Goal: Find specific page/section: Find specific page/section

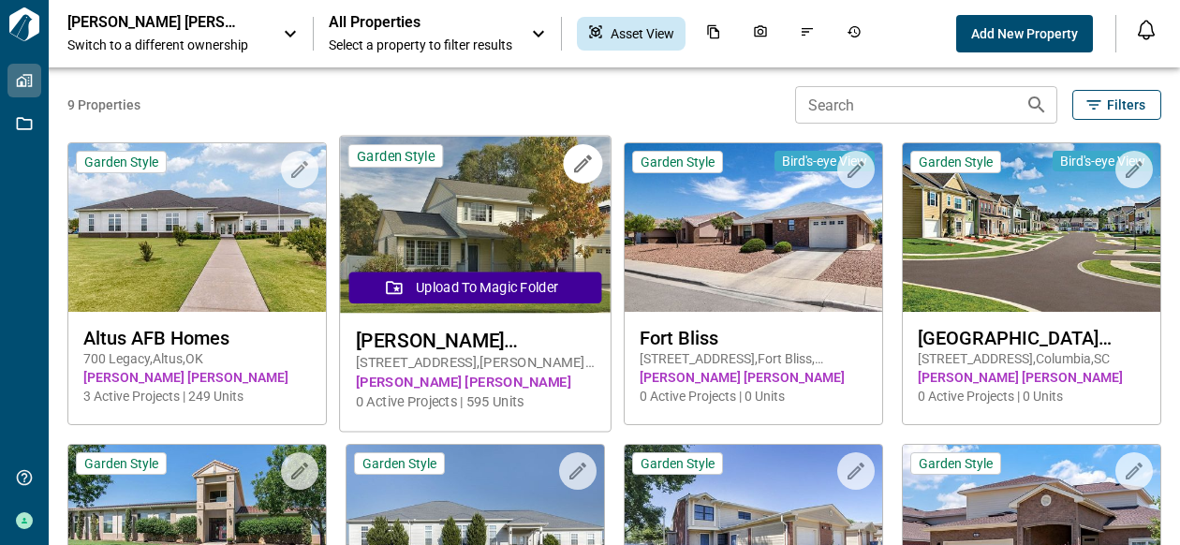
click at [473, 246] on img at bounding box center [475, 225] width 271 height 177
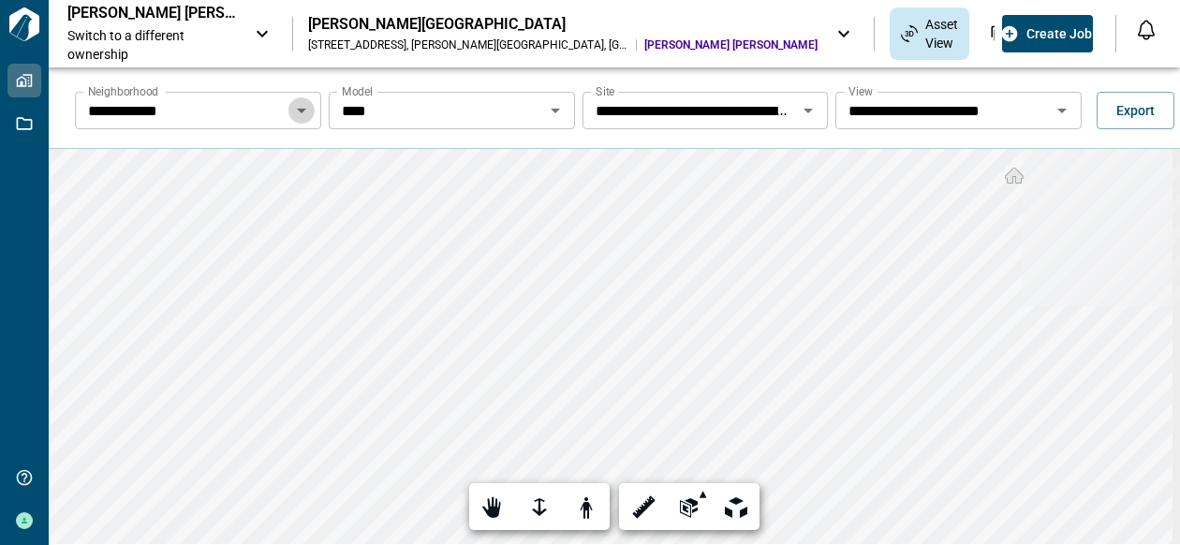
click at [296, 113] on icon "Open" at bounding box center [301, 110] width 22 height 22
click at [537, 505] on div at bounding box center [539, 507] width 26 height 29
click at [526, 507] on div at bounding box center [539, 507] width 26 height 29
click at [533, 503] on div at bounding box center [539, 507] width 26 height 29
click at [537, 508] on div at bounding box center [539, 507] width 26 height 29
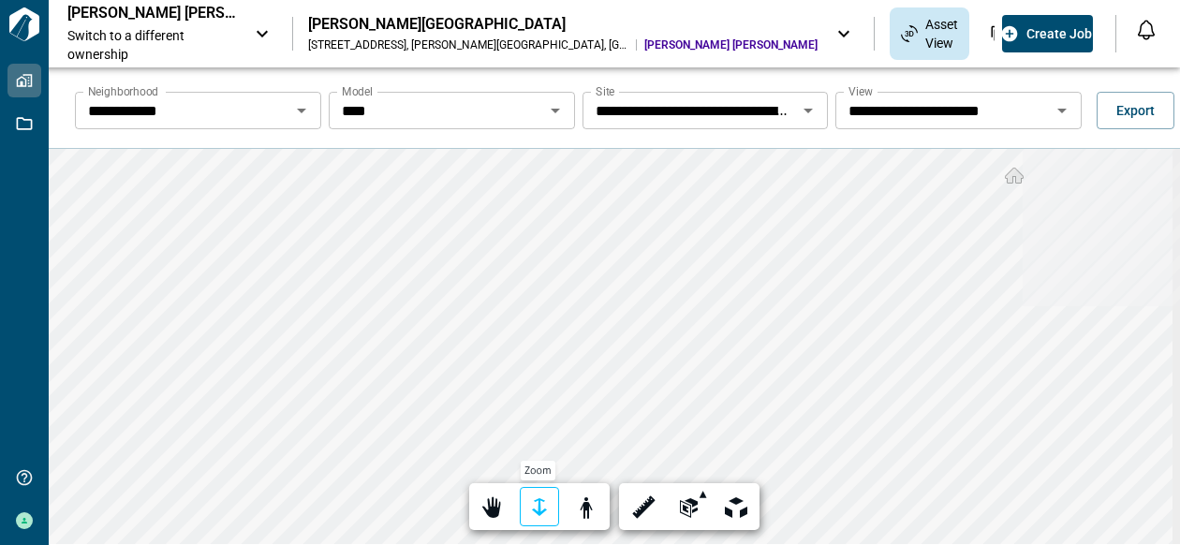
click at [535, 510] on div at bounding box center [539, 507] width 26 height 29
drag, startPoint x: 529, startPoint y: 505, endPoint x: 535, endPoint y: 492, distance: 13.4
click at [530, 505] on div at bounding box center [539, 507] width 26 height 29
click at [552, 110] on icon "Open" at bounding box center [555, 111] width 9 height 5
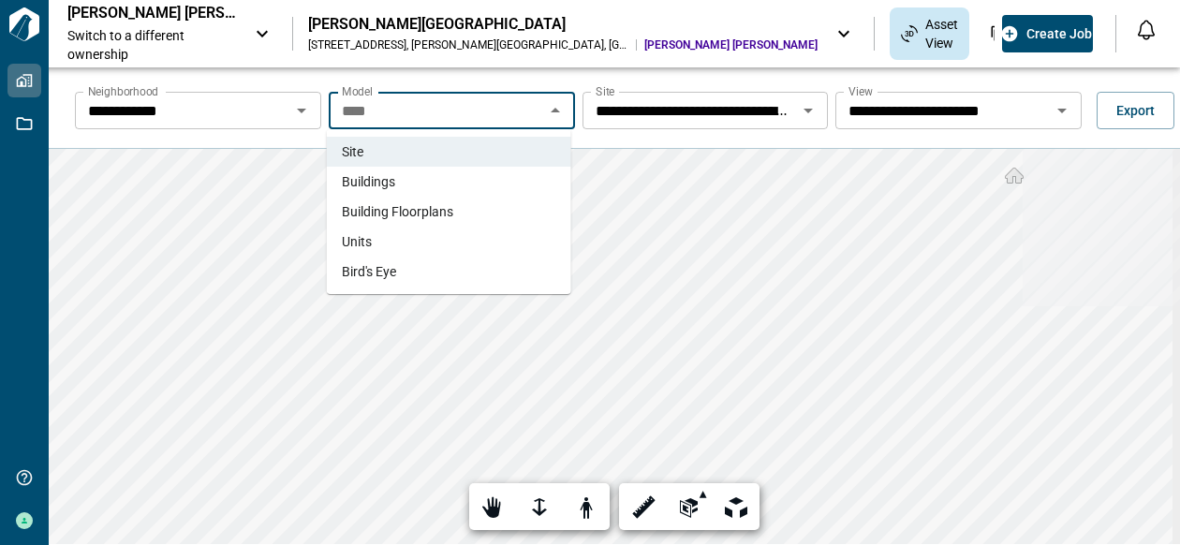
click at [444, 210] on span "Building Floorplans" at bounding box center [397, 211] width 111 height 19
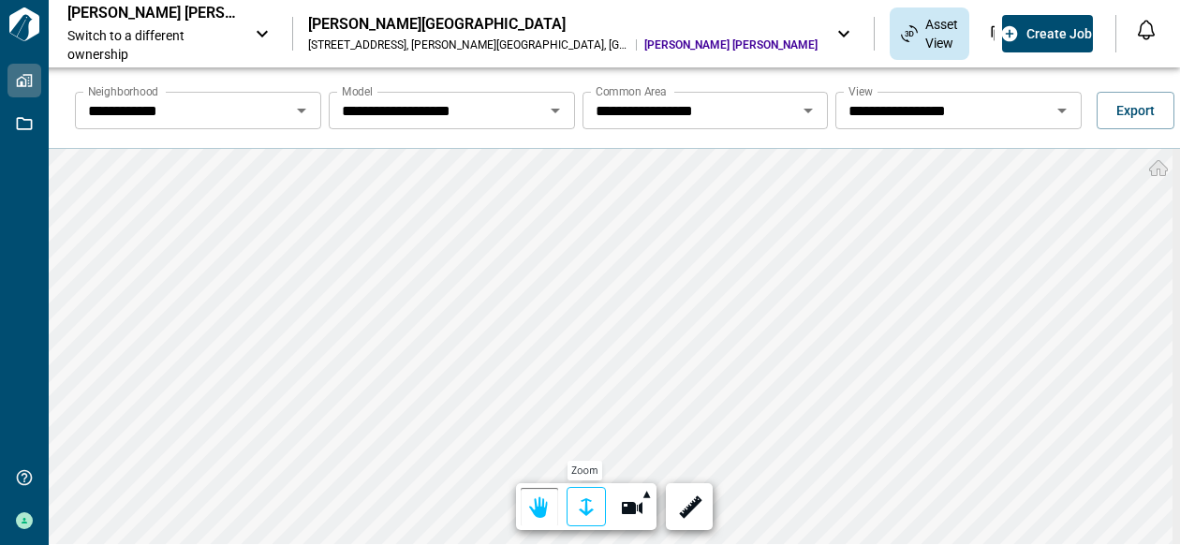
click at [580, 510] on div at bounding box center [586, 507] width 26 height 29
click at [581, 506] on div at bounding box center [586, 507] width 26 height 29
click at [1052, 111] on icon "Open" at bounding box center [1061, 110] width 22 height 22
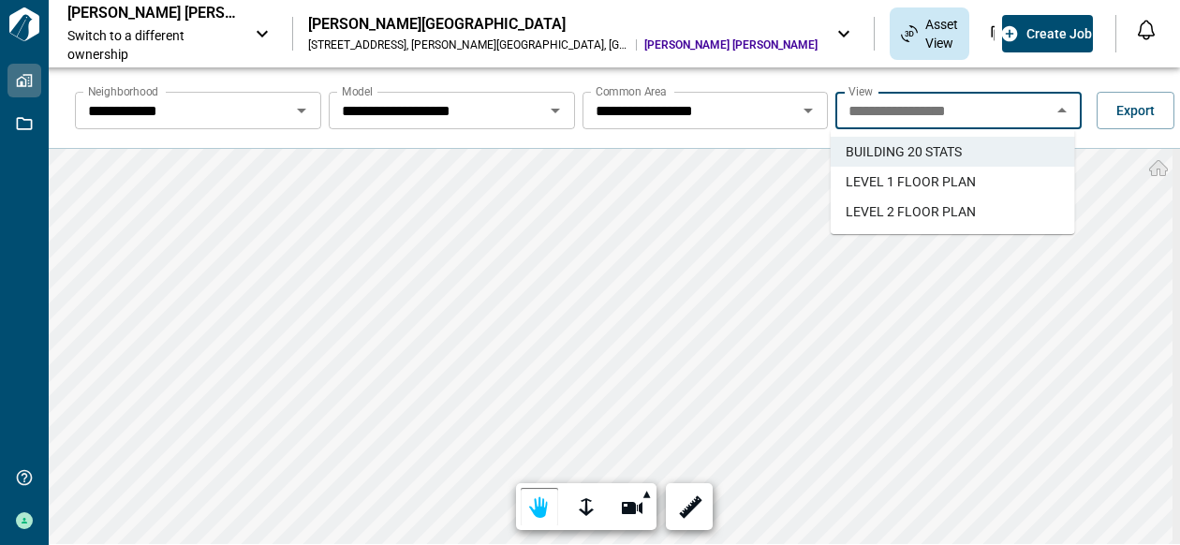
click at [979, 178] on li "LEVEL 1 FLOOR PLAN" at bounding box center [952, 182] width 244 height 30
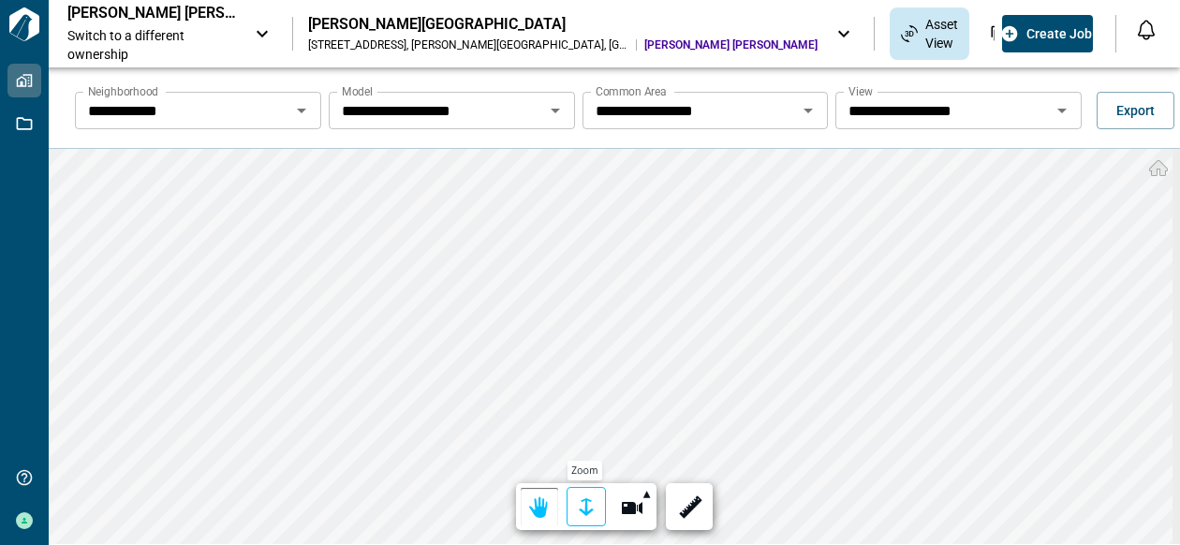
drag, startPoint x: 579, startPoint y: 505, endPoint x: 579, endPoint y: 494, distance: 10.3
click at [579, 505] on div at bounding box center [586, 507] width 26 height 29
click at [549, 108] on icon "Open" at bounding box center [555, 110] width 22 height 22
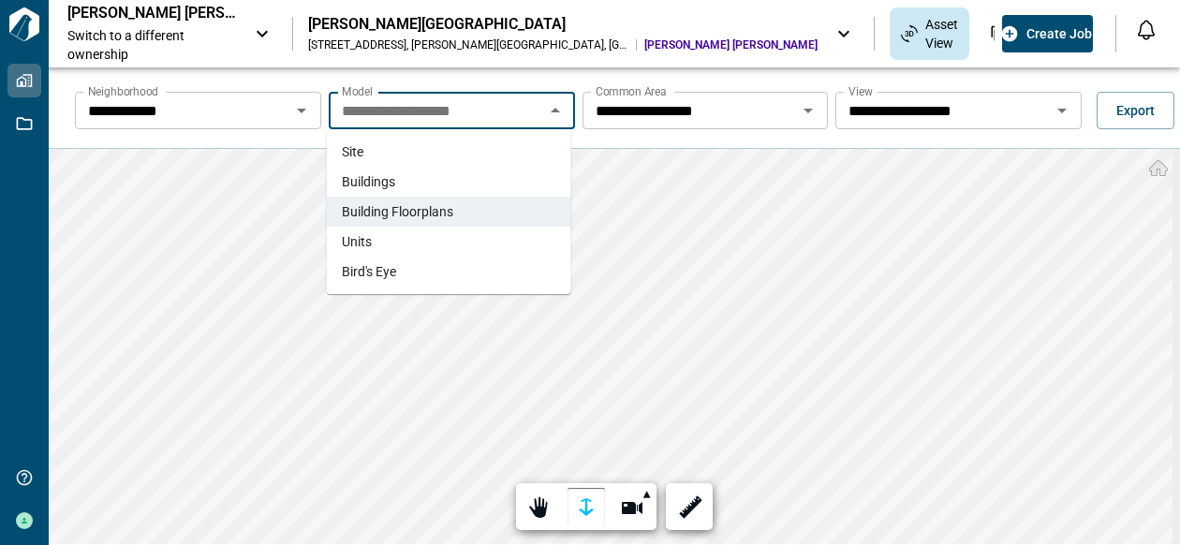
click at [415, 246] on li "Units" at bounding box center [449, 242] width 244 height 30
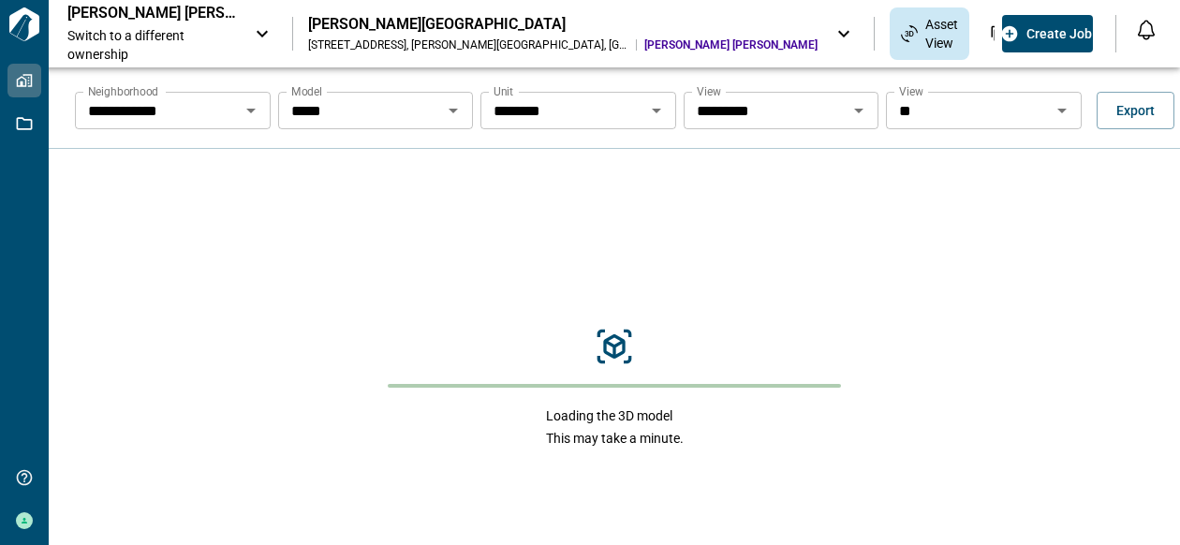
click at [1057, 109] on icon "Open" at bounding box center [1061, 111] width 9 height 5
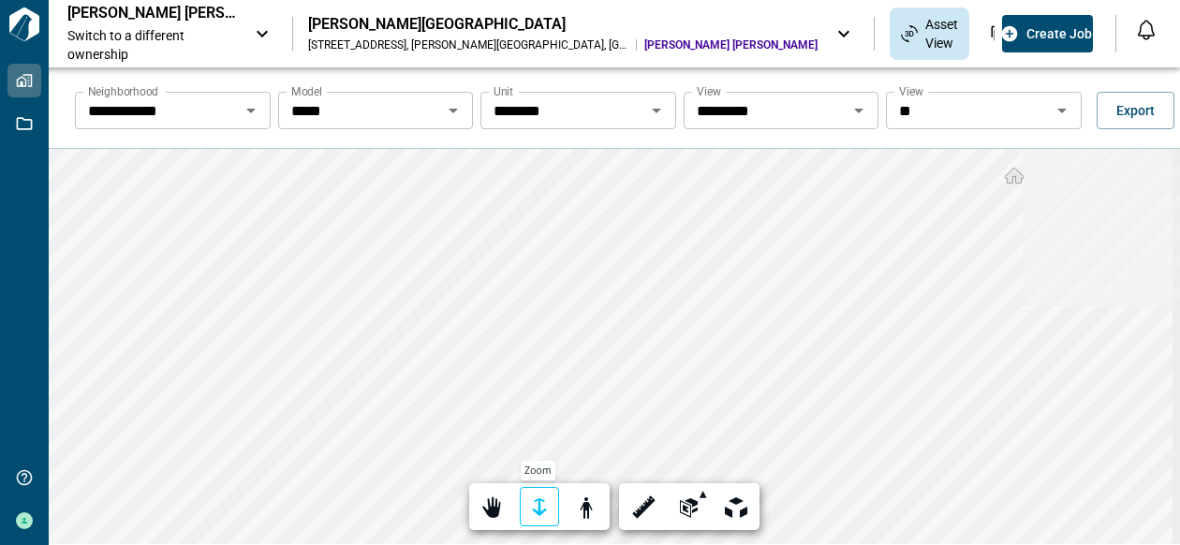
click at [536, 503] on div at bounding box center [539, 507] width 26 height 29
click at [539, 501] on div at bounding box center [539, 507] width 26 height 29
click at [1057, 108] on icon "Open" at bounding box center [1061, 110] width 22 height 22
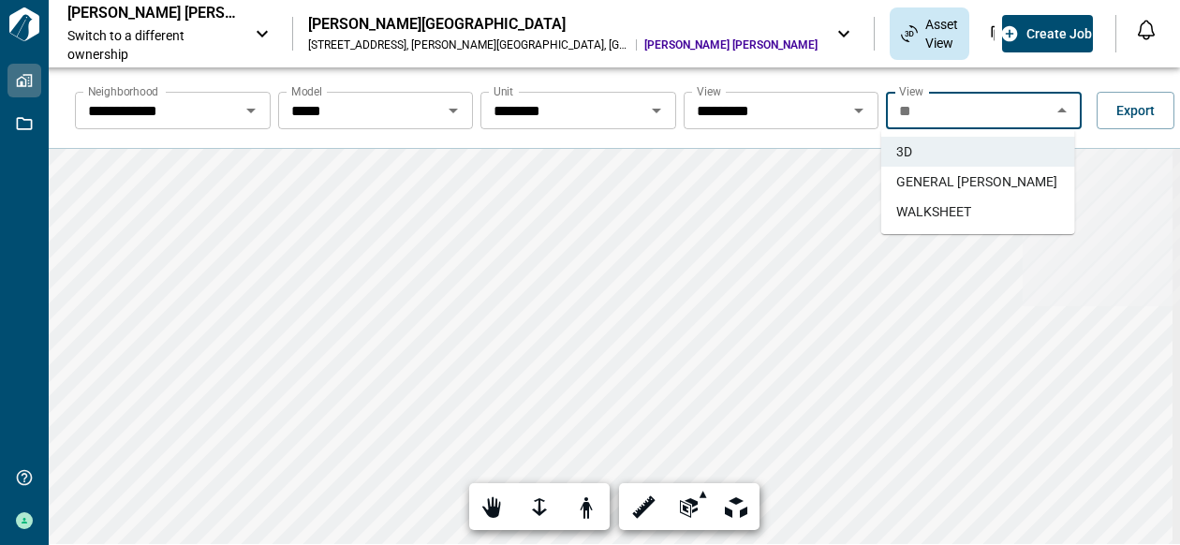
click at [994, 184] on span "GENERAL [PERSON_NAME]" at bounding box center [976, 181] width 161 height 19
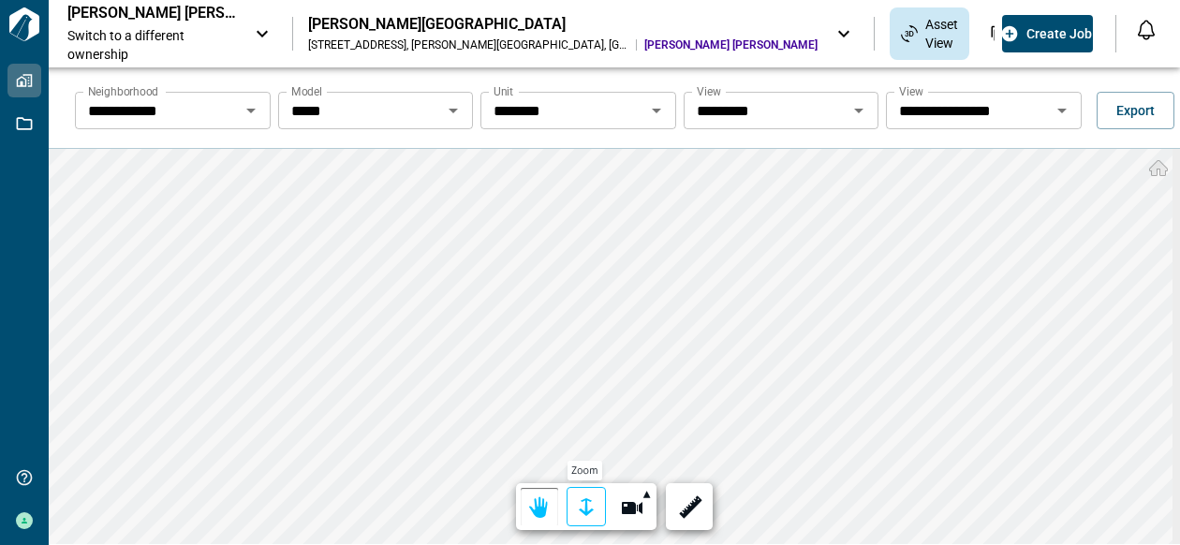
click at [580, 503] on div at bounding box center [586, 507] width 26 height 29
click at [586, 501] on div at bounding box center [586, 507] width 26 height 29
click at [1050, 112] on icon "Open" at bounding box center [1061, 110] width 22 height 22
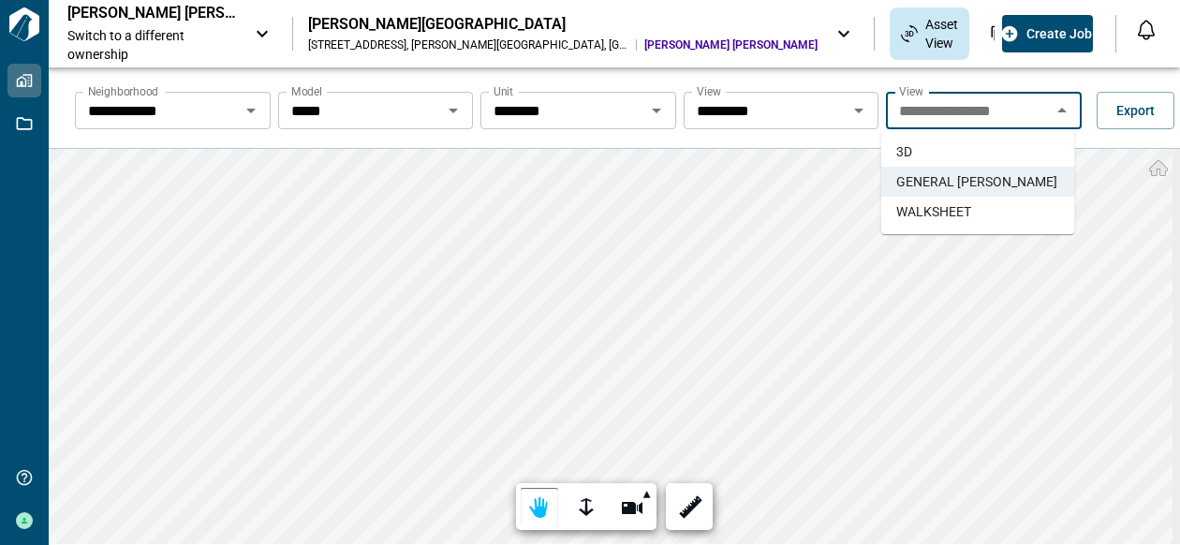
click at [974, 212] on li "WALKSHEET" at bounding box center [978, 212] width 194 height 30
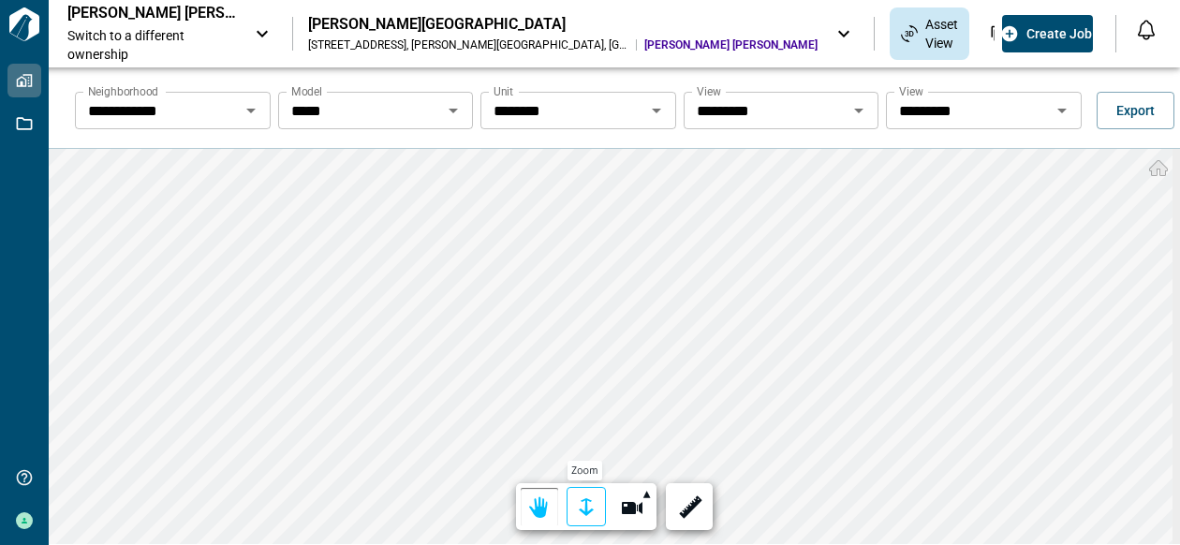
click at [582, 504] on div at bounding box center [586, 507] width 26 height 29
click at [580, 499] on div at bounding box center [586, 507] width 26 height 29
click at [453, 110] on icon "Open" at bounding box center [452, 111] width 9 height 5
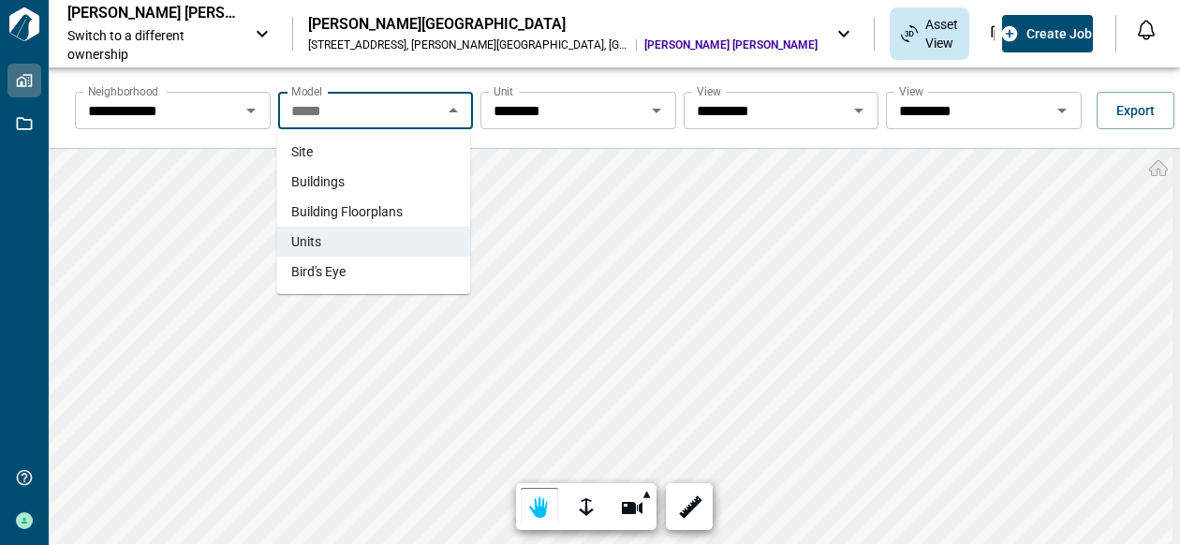
click at [311, 152] on span "Site" at bounding box center [302, 151] width 22 height 19
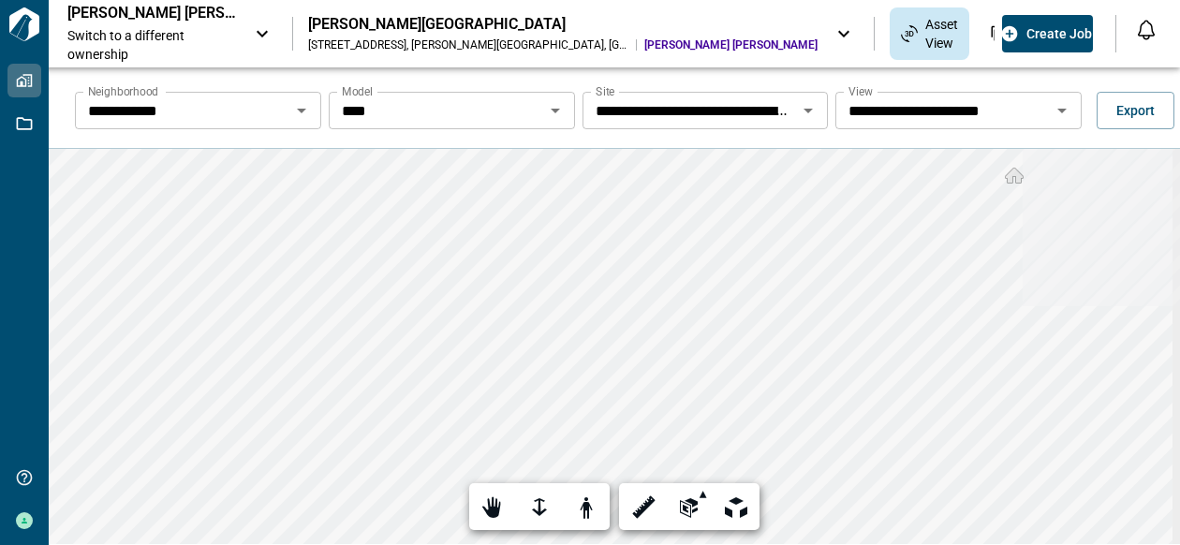
click at [1057, 111] on icon "Open" at bounding box center [1061, 111] width 9 height 5
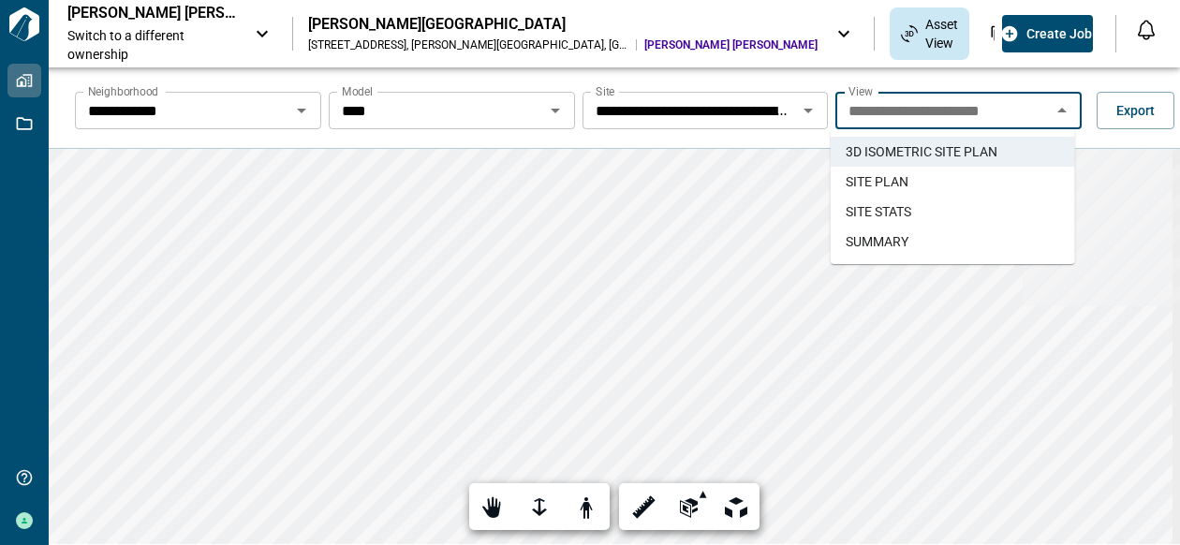
click at [903, 238] on span "SUMMARY" at bounding box center [876, 241] width 63 height 19
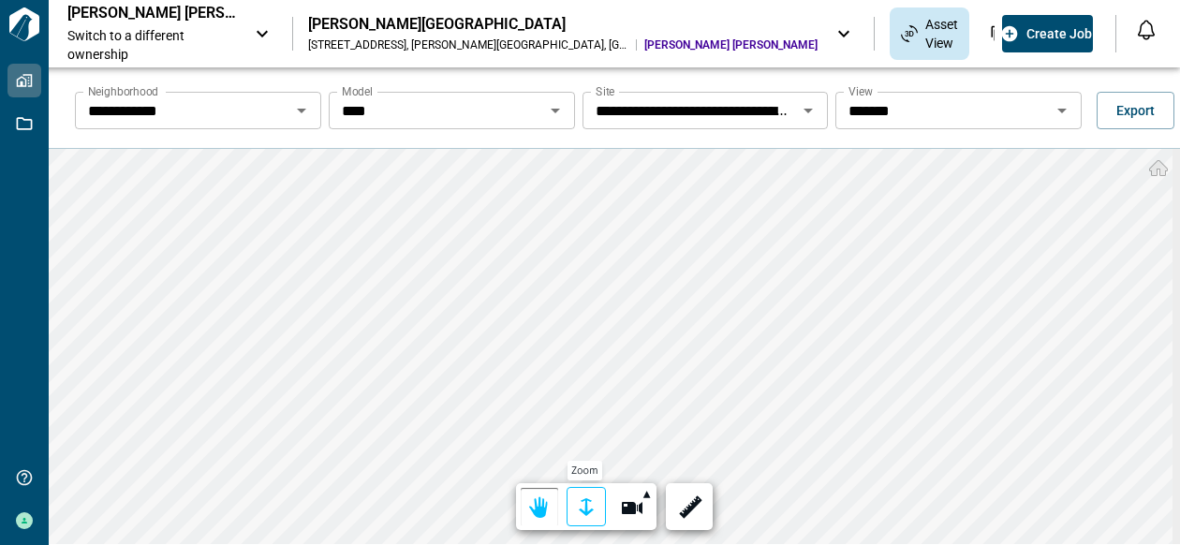
click at [579, 506] on div at bounding box center [586, 507] width 26 height 29
click at [584, 502] on div at bounding box center [586, 507] width 26 height 29
click at [752, 143] on div "**********" at bounding box center [614, 339] width 1131 height 545
click at [301, 111] on icon "Open" at bounding box center [301, 111] width 9 height 5
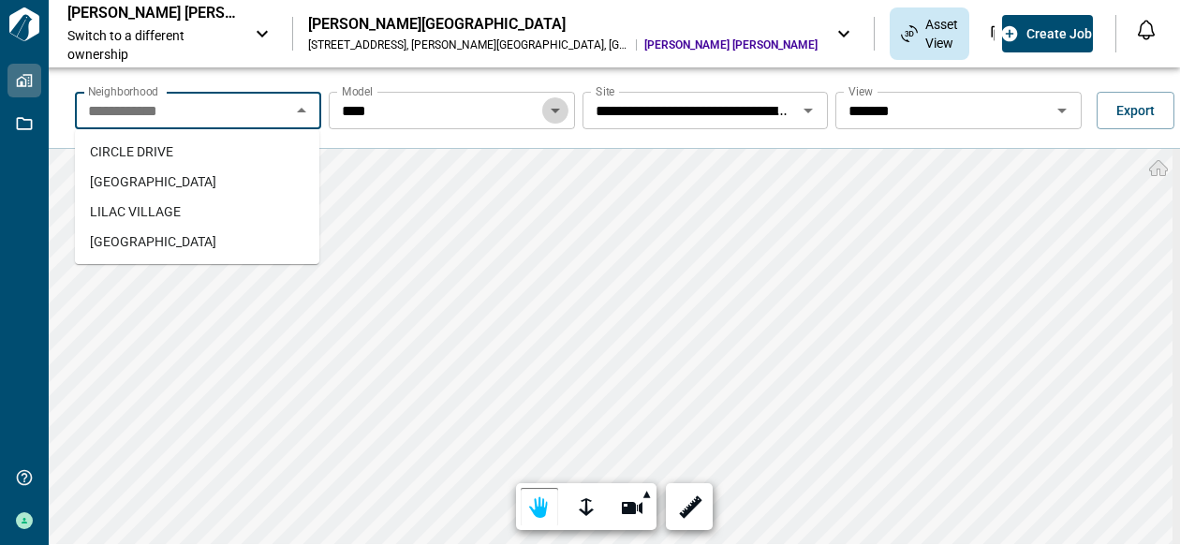
click at [552, 109] on icon "Open" at bounding box center [555, 111] width 9 height 5
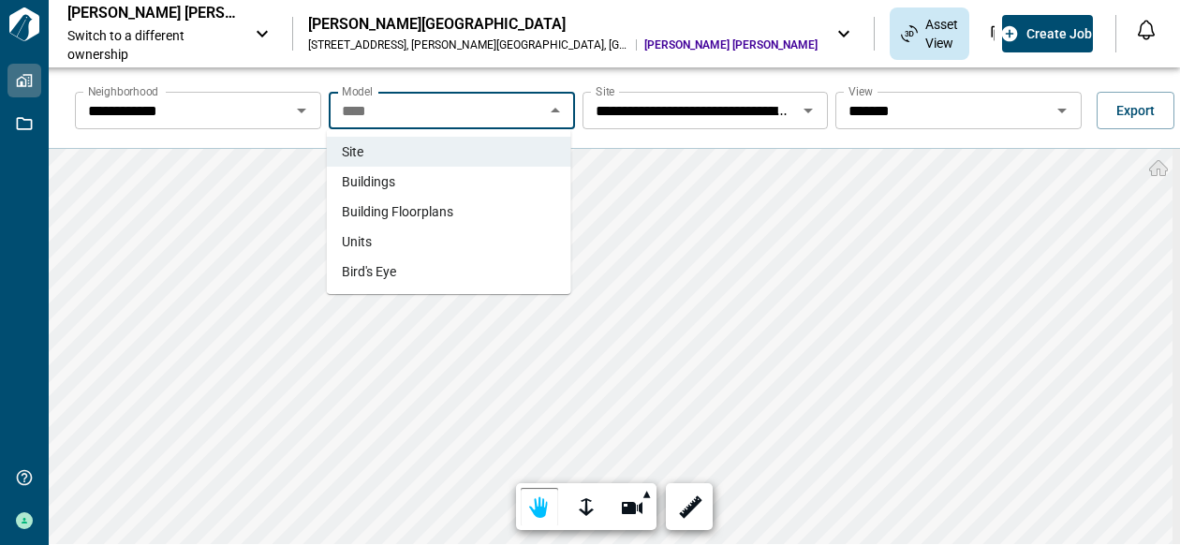
click at [393, 183] on span "Buildings" at bounding box center [368, 181] width 53 height 19
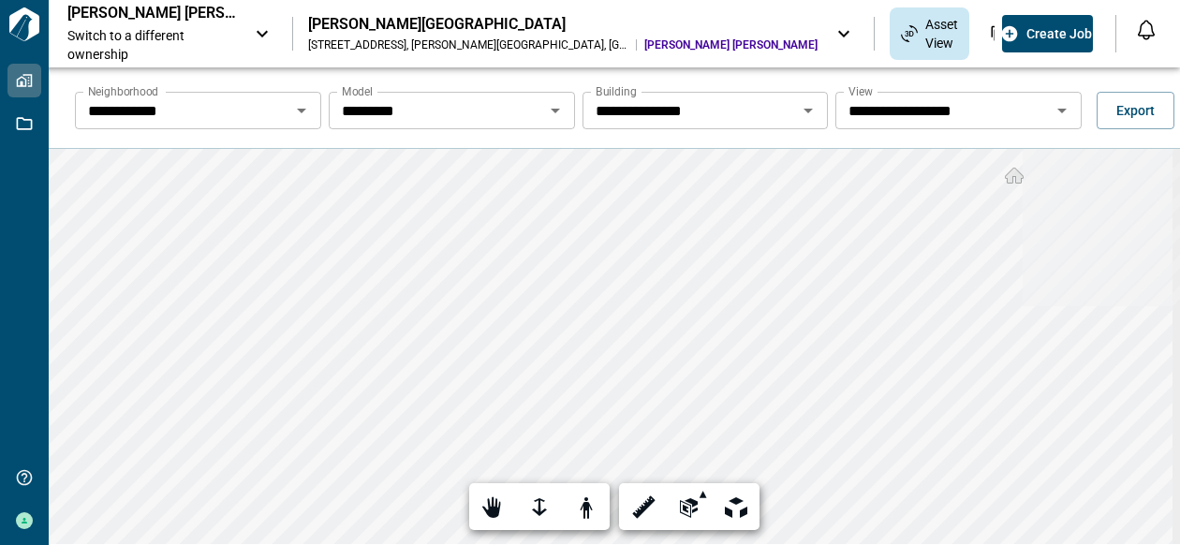
click at [1057, 110] on icon "Open" at bounding box center [1061, 111] width 9 height 5
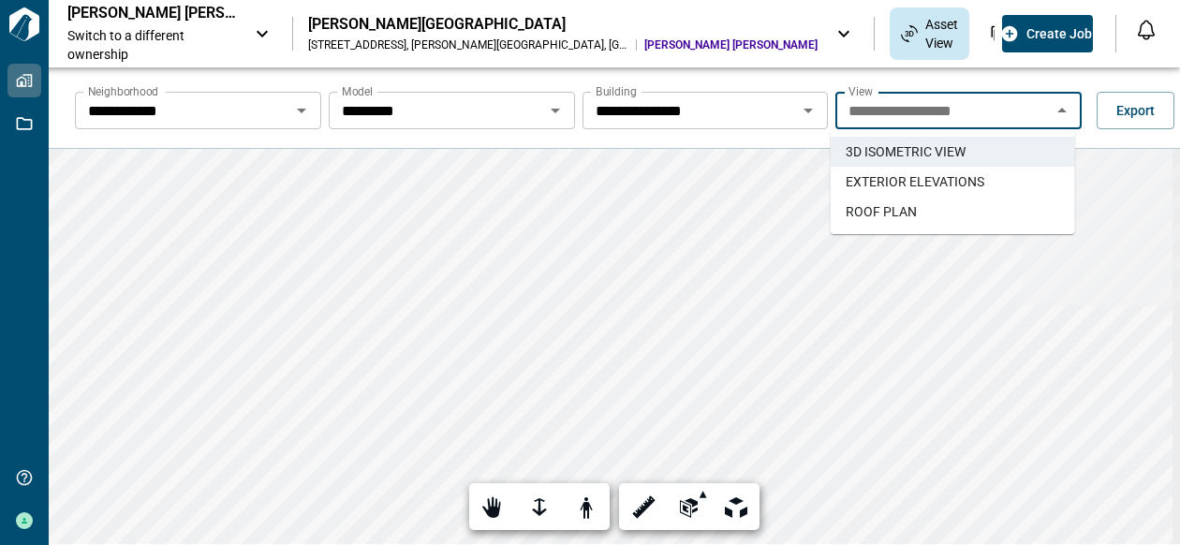
click at [990, 179] on li "EXTERIOR ELEVATIONS" at bounding box center [952, 182] width 244 height 30
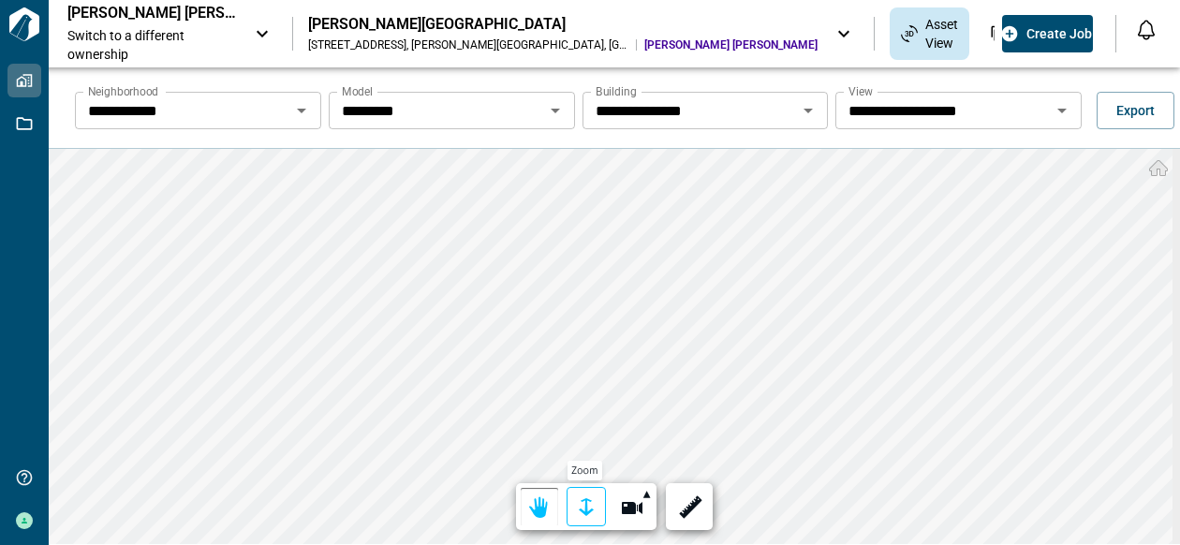
click at [579, 506] on div at bounding box center [586, 507] width 26 height 29
